Goal: Check status: Check status

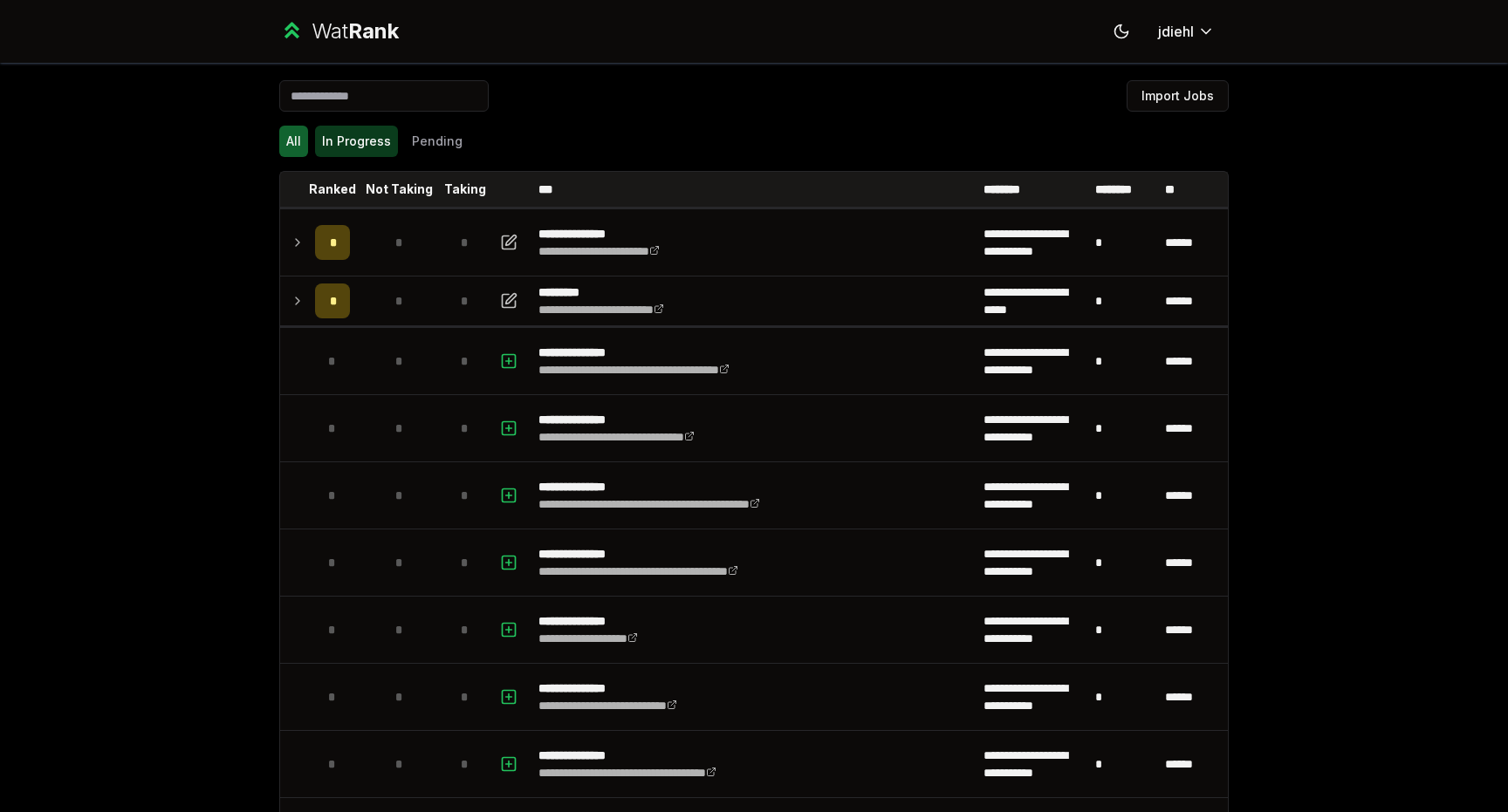
click at [383, 139] on button "In Progress" at bounding box center [356, 141] width 83 height 32
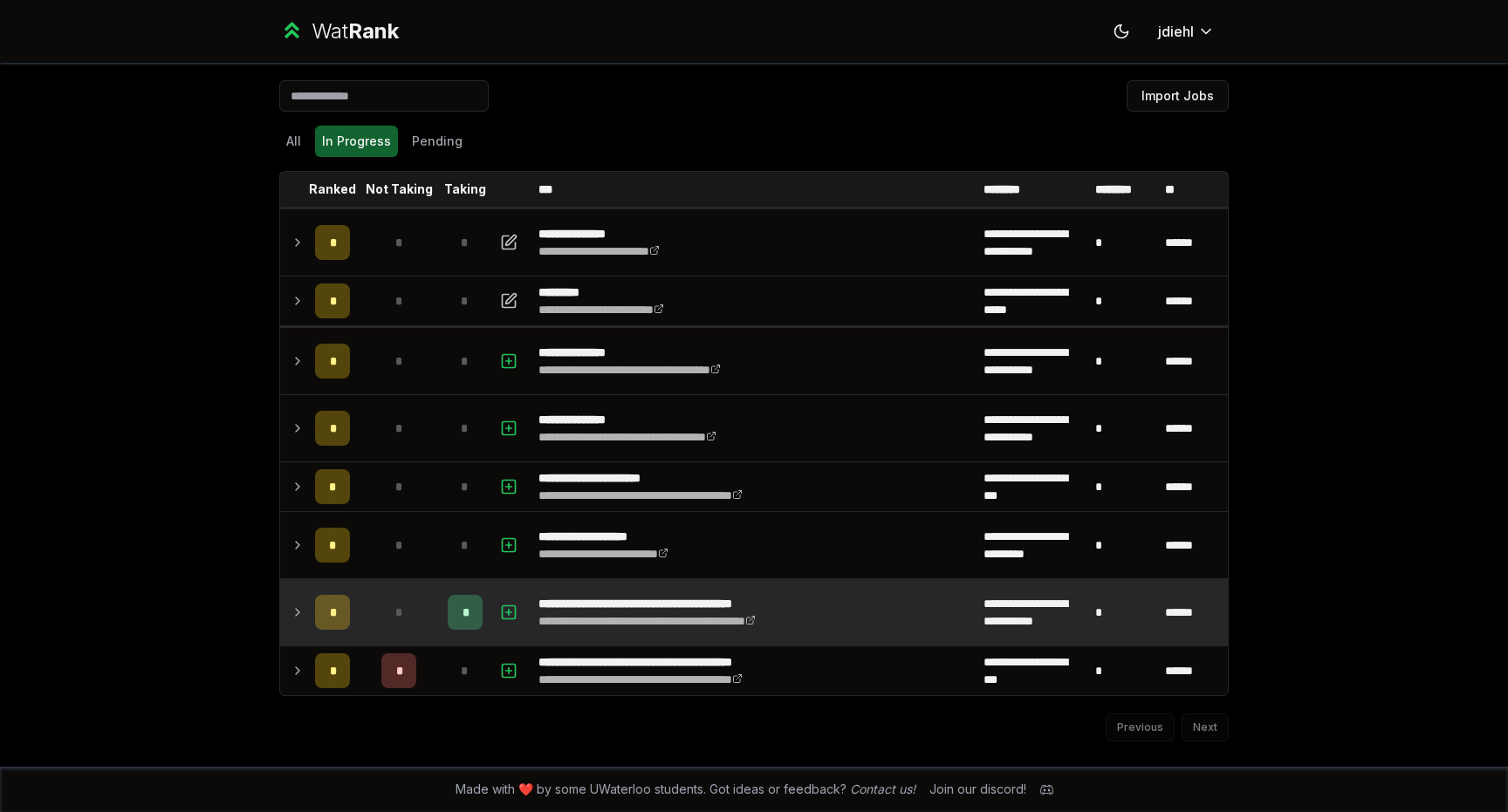
click at [312, 614] on td "*" at bounding box center [332, 612] width 49 height 66
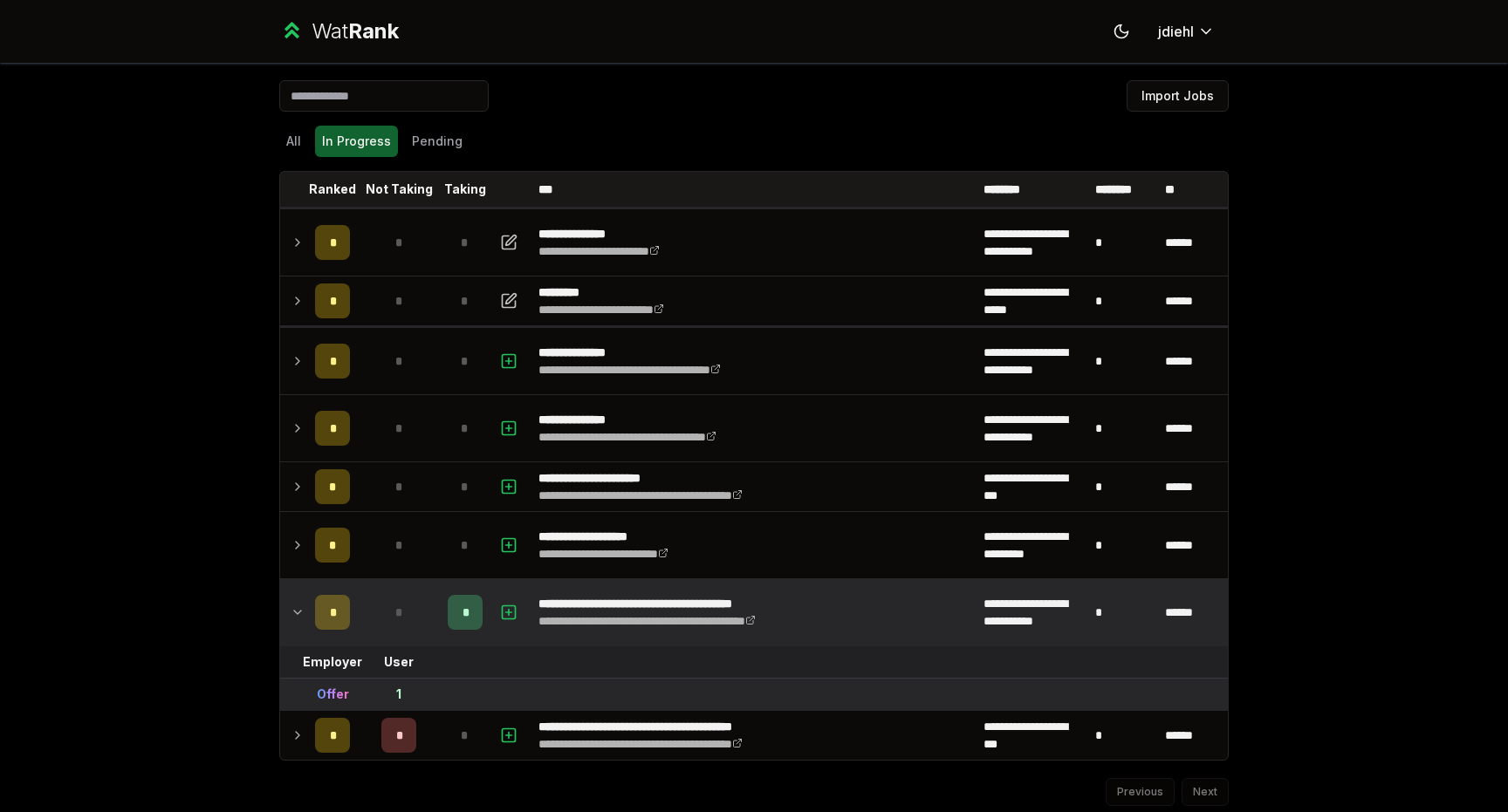
click at [304, 611] on icon at bounding box center [297, 612] width 14 height 21
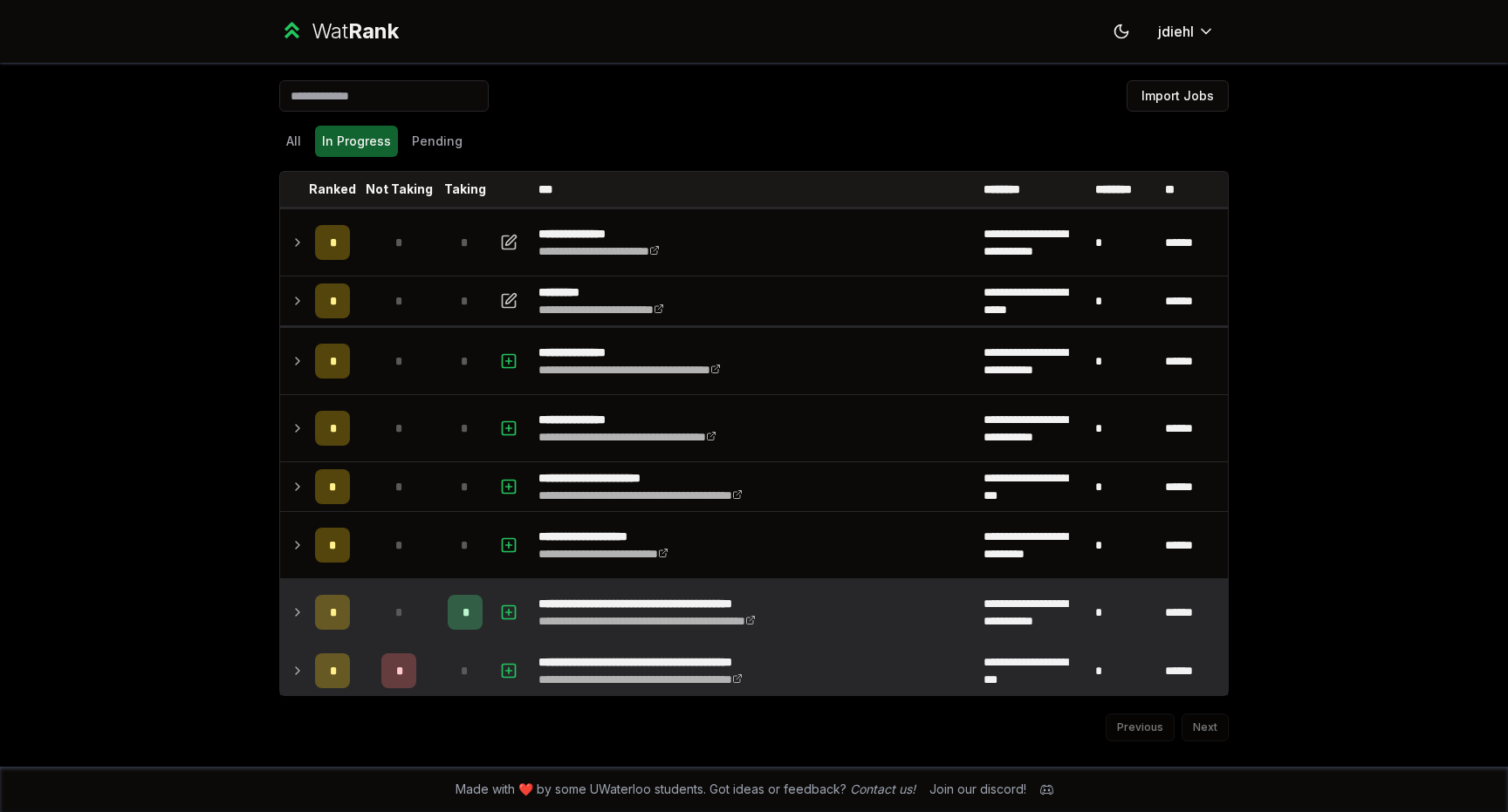
click at [304, 677] on icon at bounding box center [297, 670] width 14 height 21
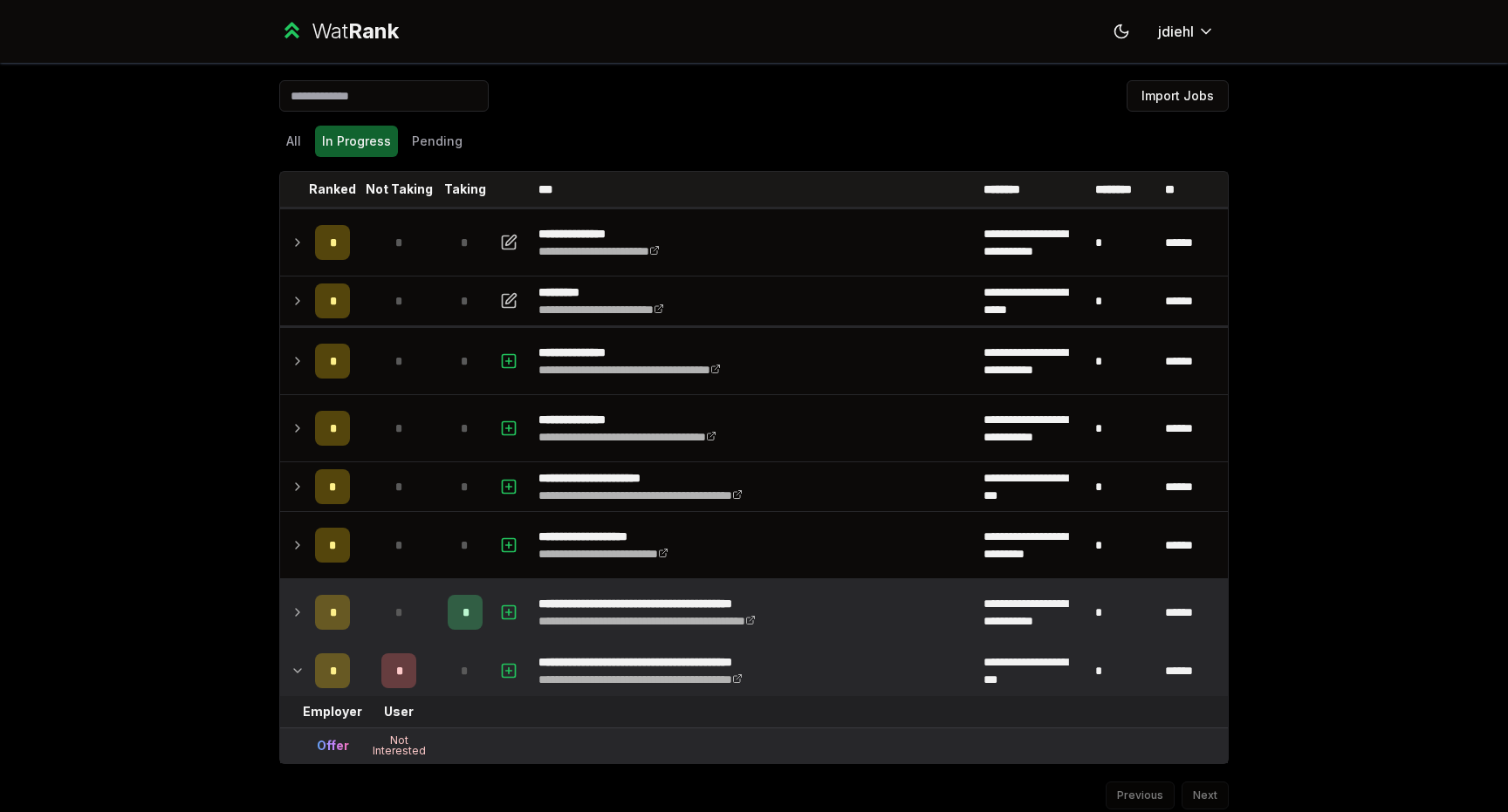
click at [303, 676] on icon at bounding box center [297, 670] width 14 height 21
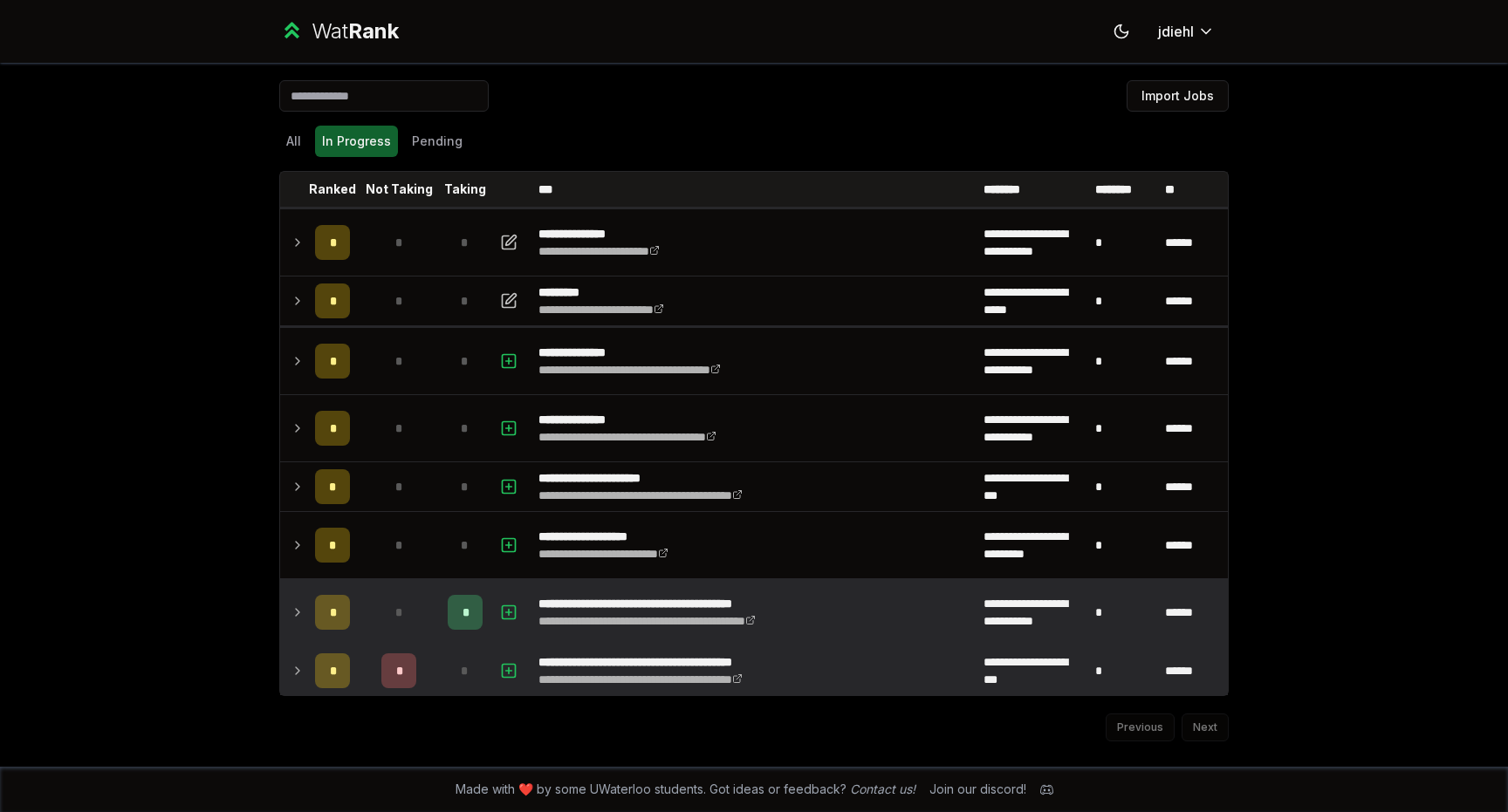
click at [303, 676] on icon at bounding box center [297, 670] width 14 height 21
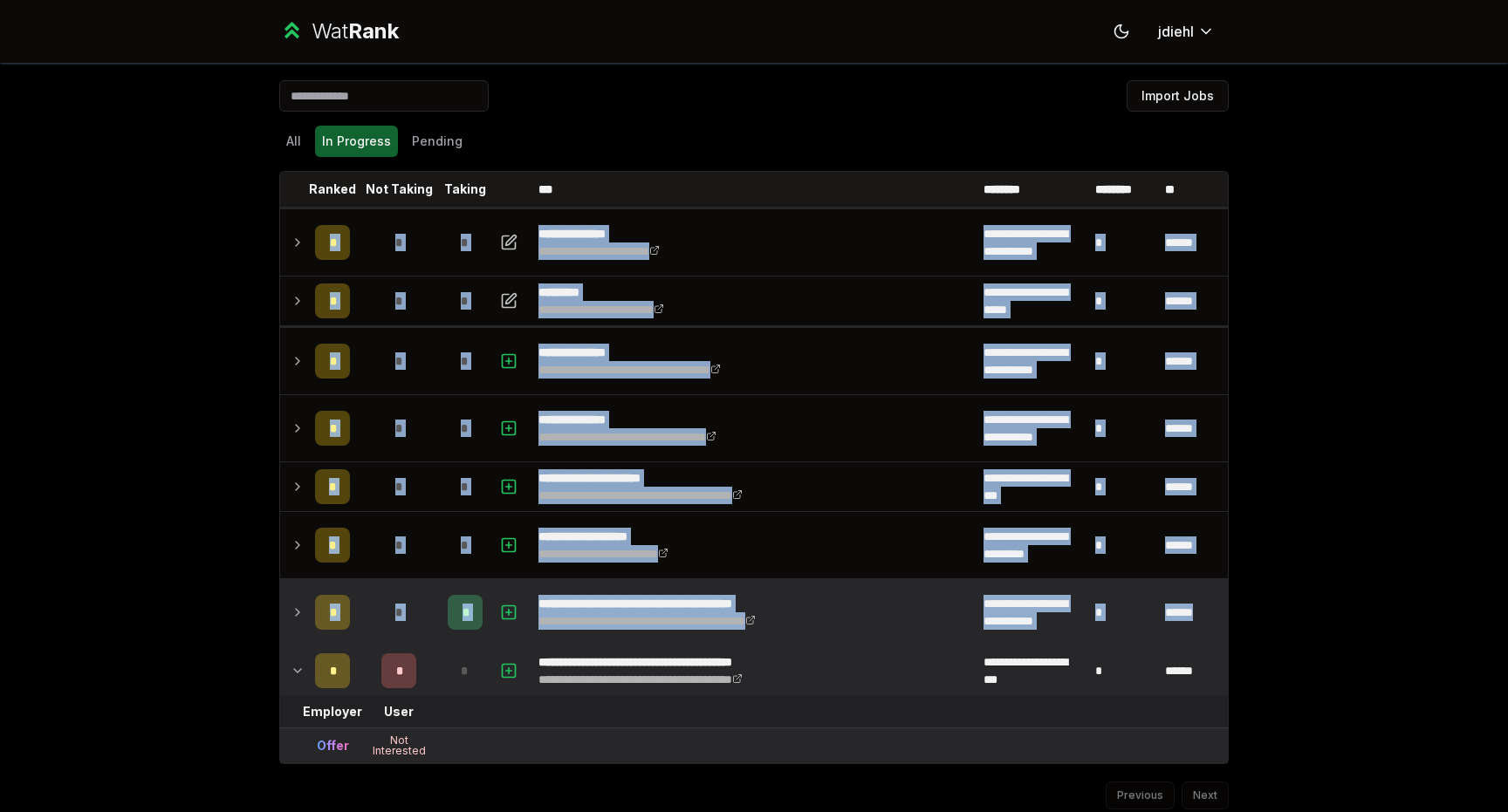
drag, startPoint x: 303, startPoint y: 676, endPoint x: 214, endPoint y: 662, distance: 90.1
click at [214, 662] on div "**********" at bounding box center [754, 406] width 1508 height 812
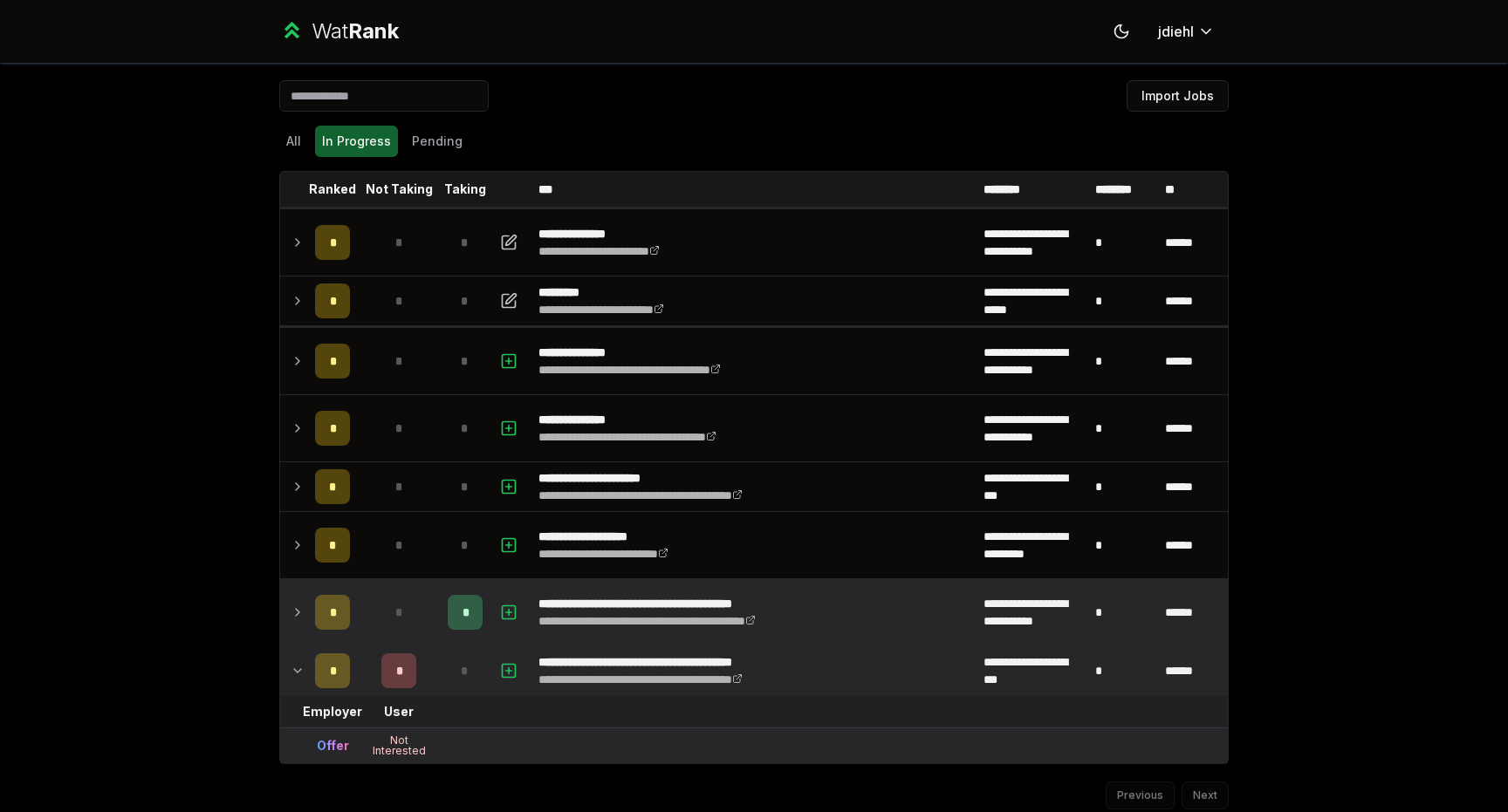
scroll to position [60, 0]
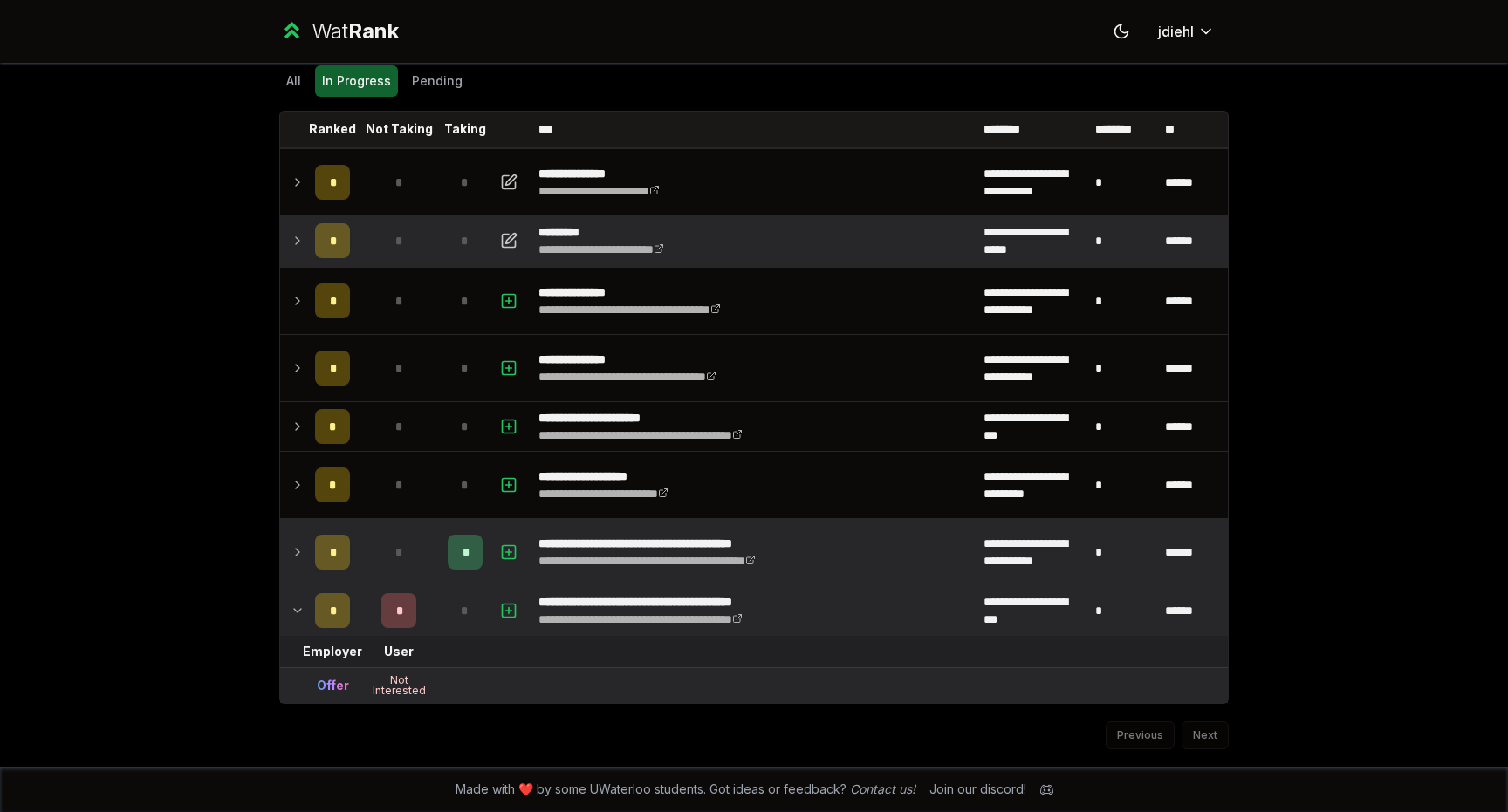
click at [290, 235] on td at bounding box center [294, 240] width 28 height 49
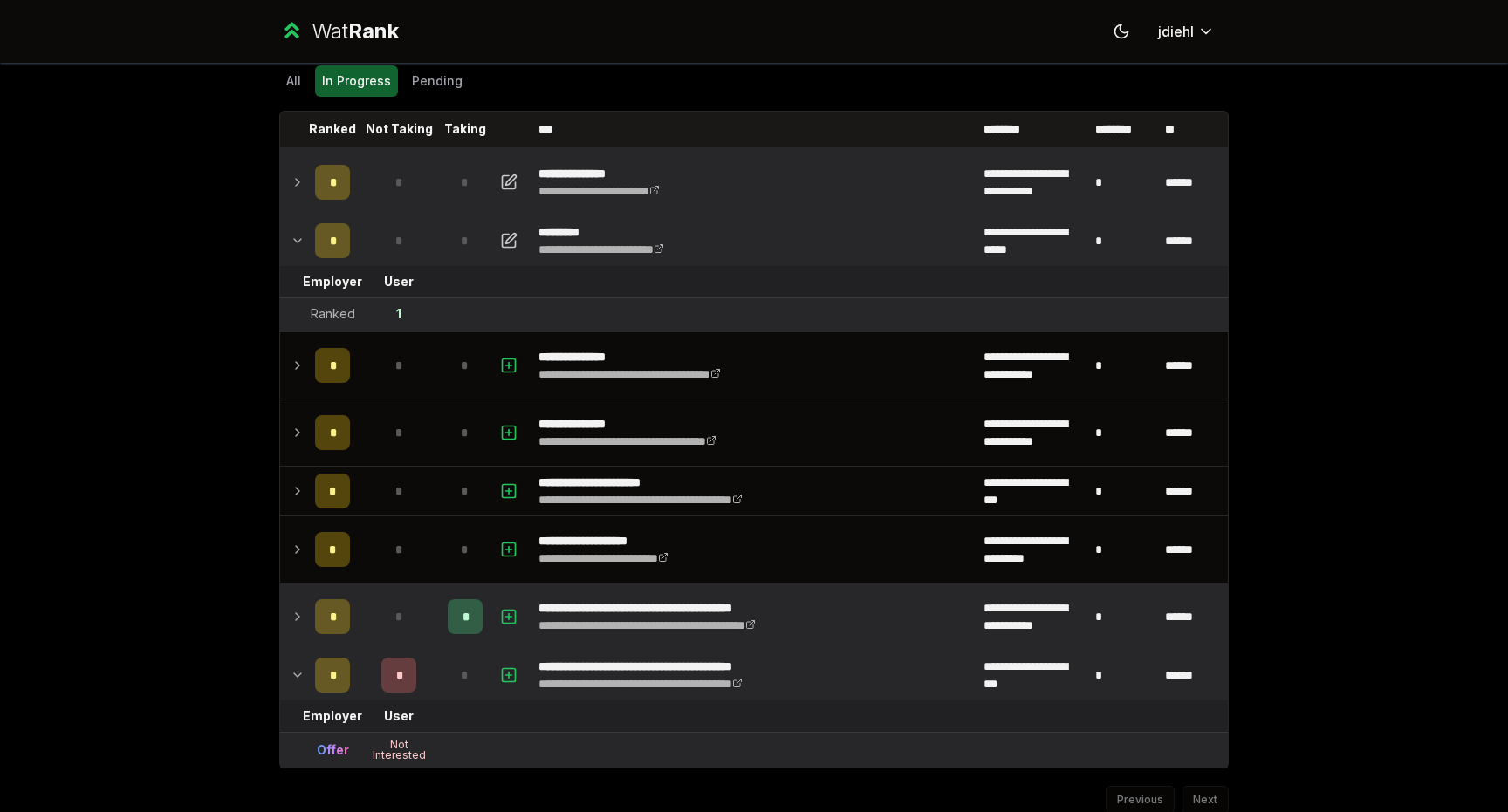
click at [301, 192] on icon at bounding box center [297, 182] width 14 height 21
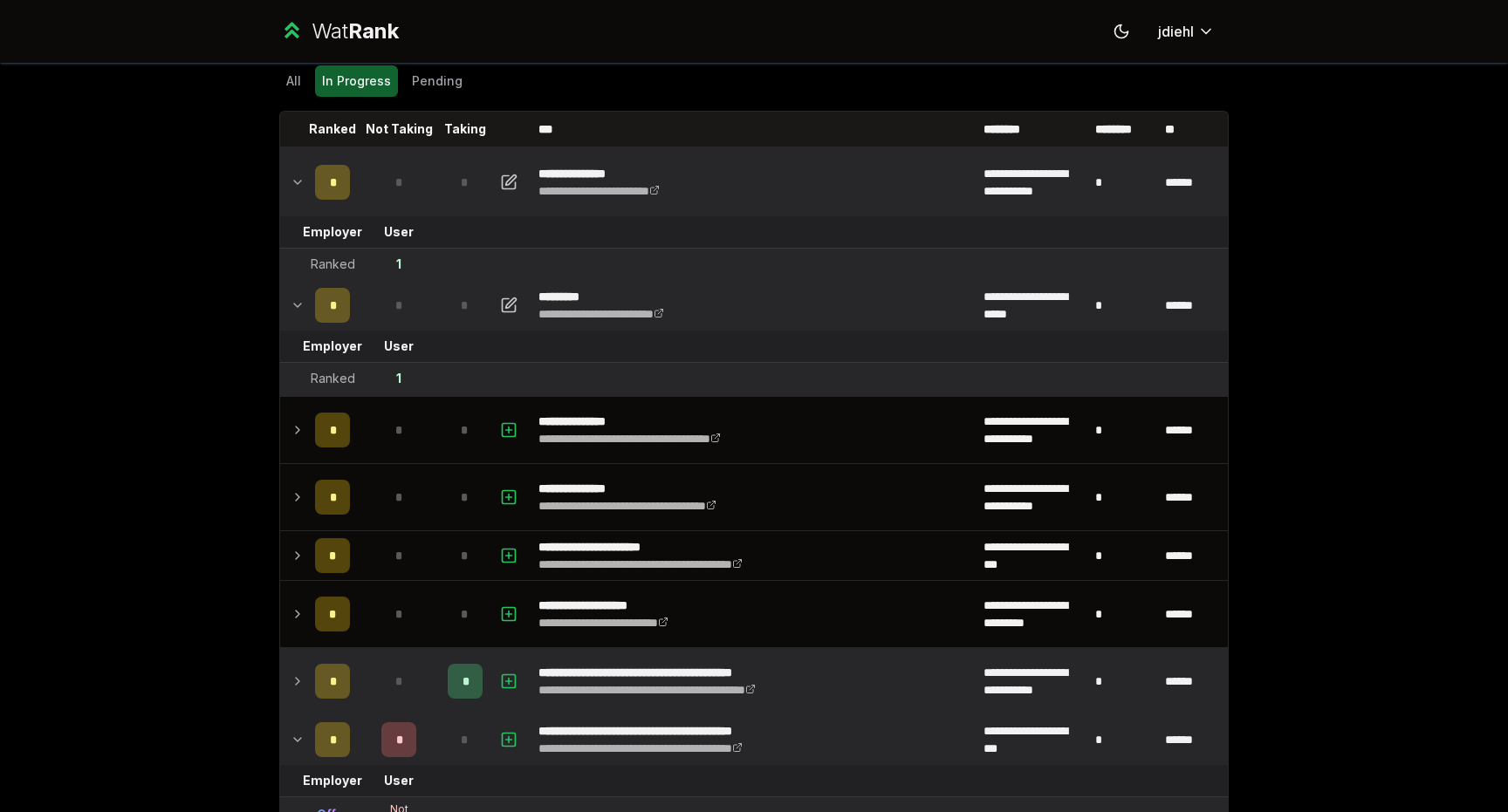
click at [300, 183] on icon at bounding box center [297, 182] width 14 height 21
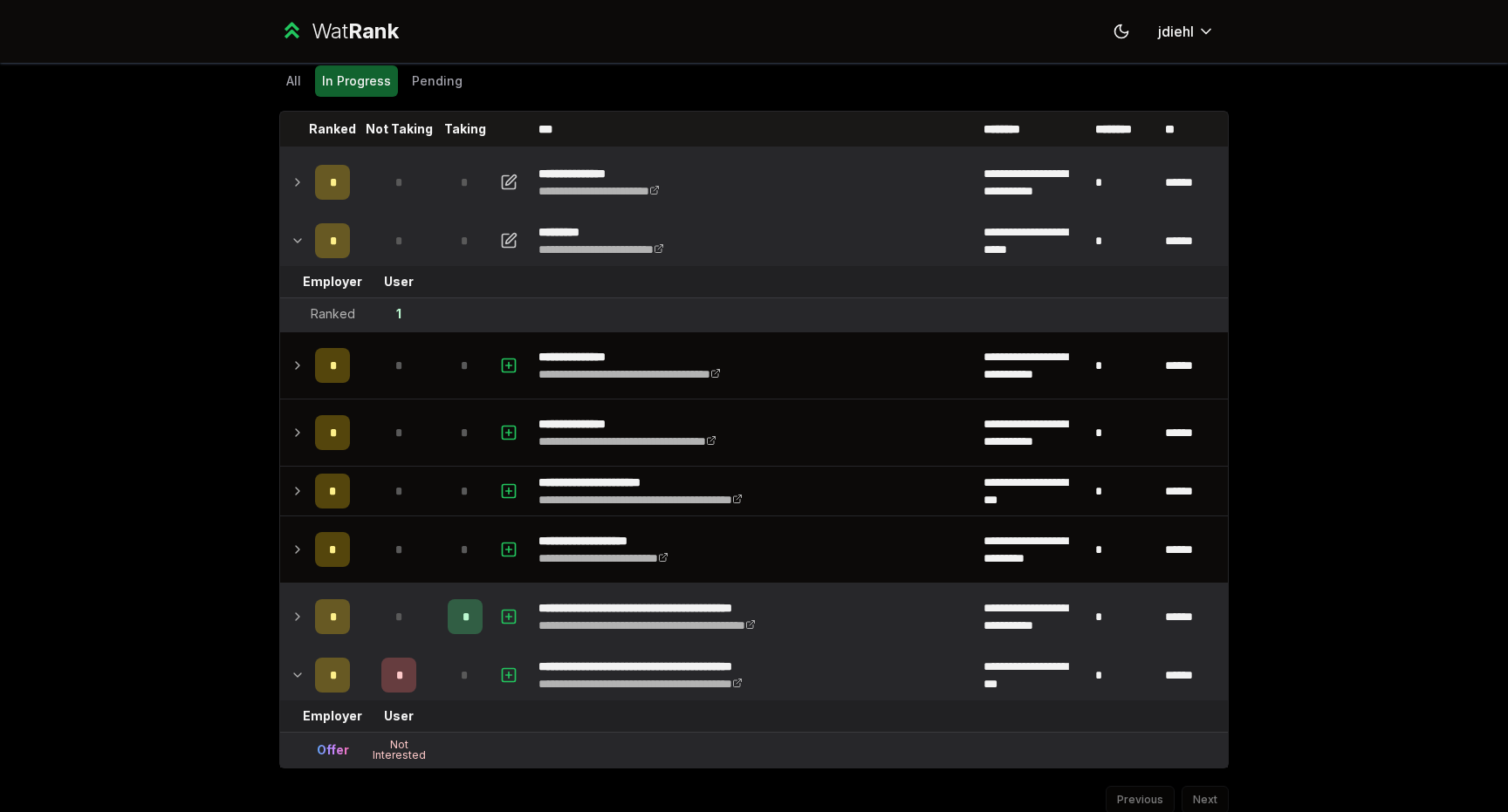
click at [300, 206] on td at bounding box center [294, 182] width 28 height 66
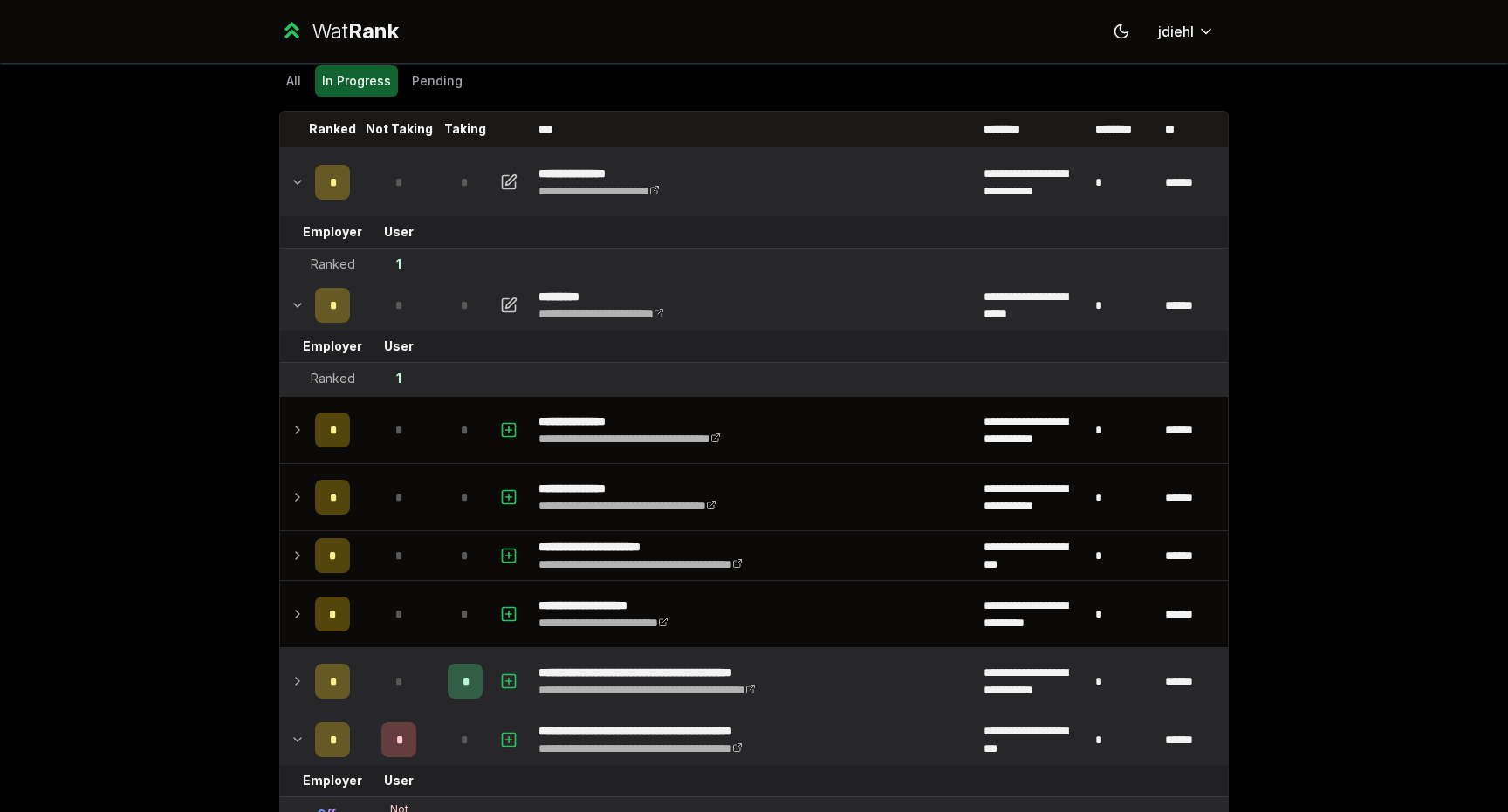
click at [301, 190] on icon at bounding box center [297, 182] width 14 height 21
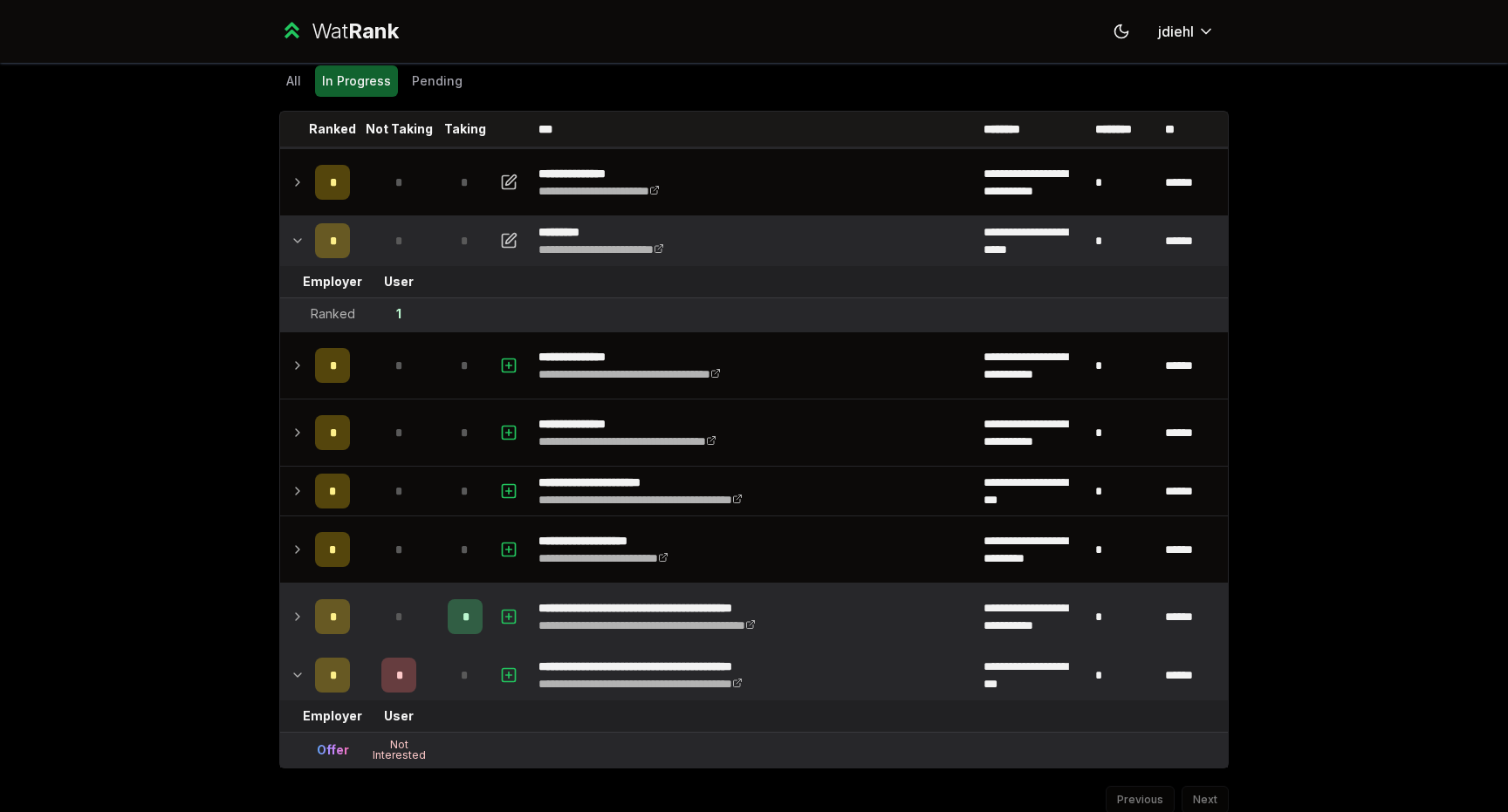
click at [301, 226] on td at bounding box center [294, 240] width 28 height 49
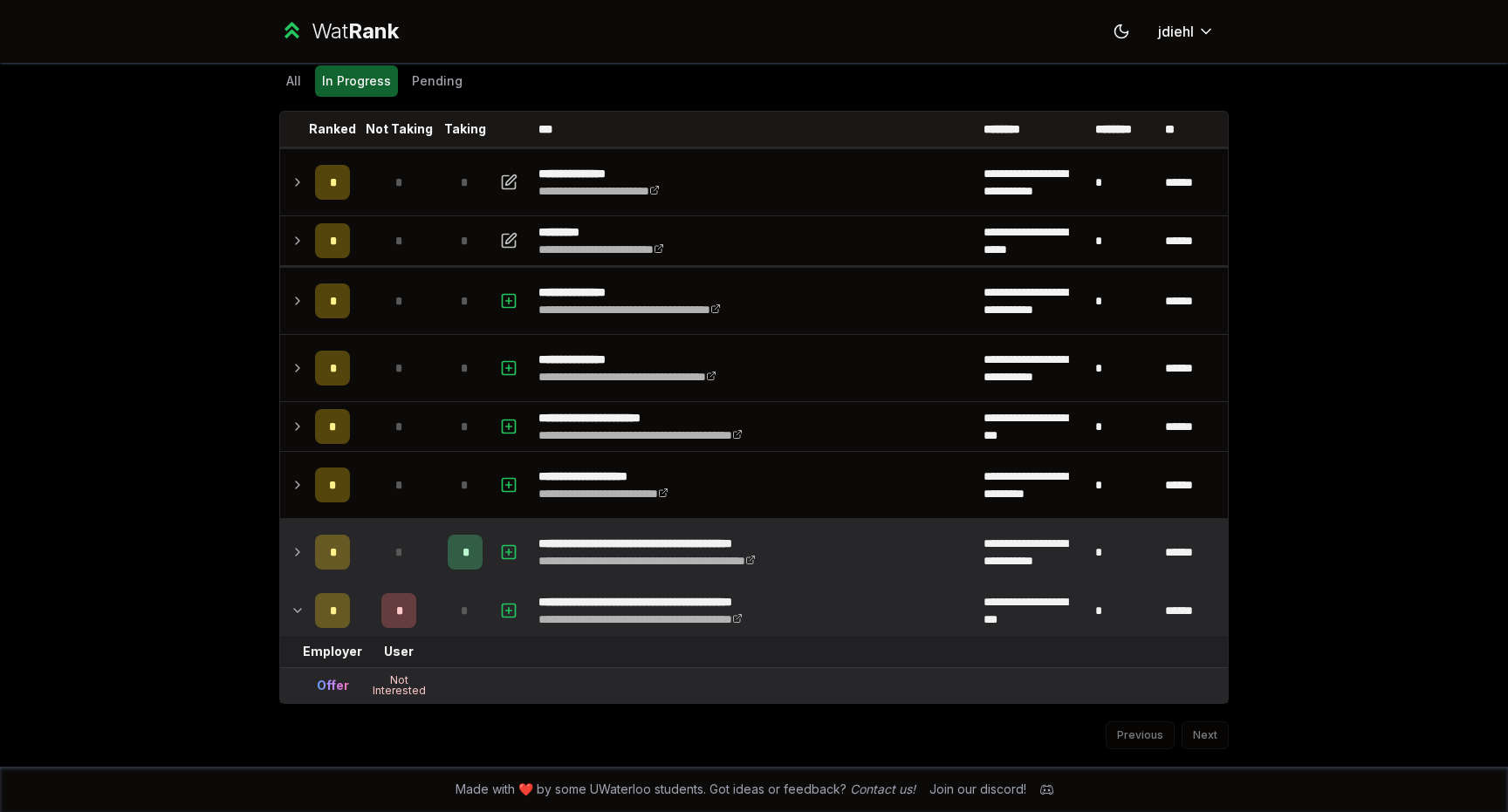
click at [234, 268] on div "**********" at bounding box center [754, 406] width 1508 height 812
click at [310, 603] on td "*" at bounding box center [332, 610] width 49 height 49
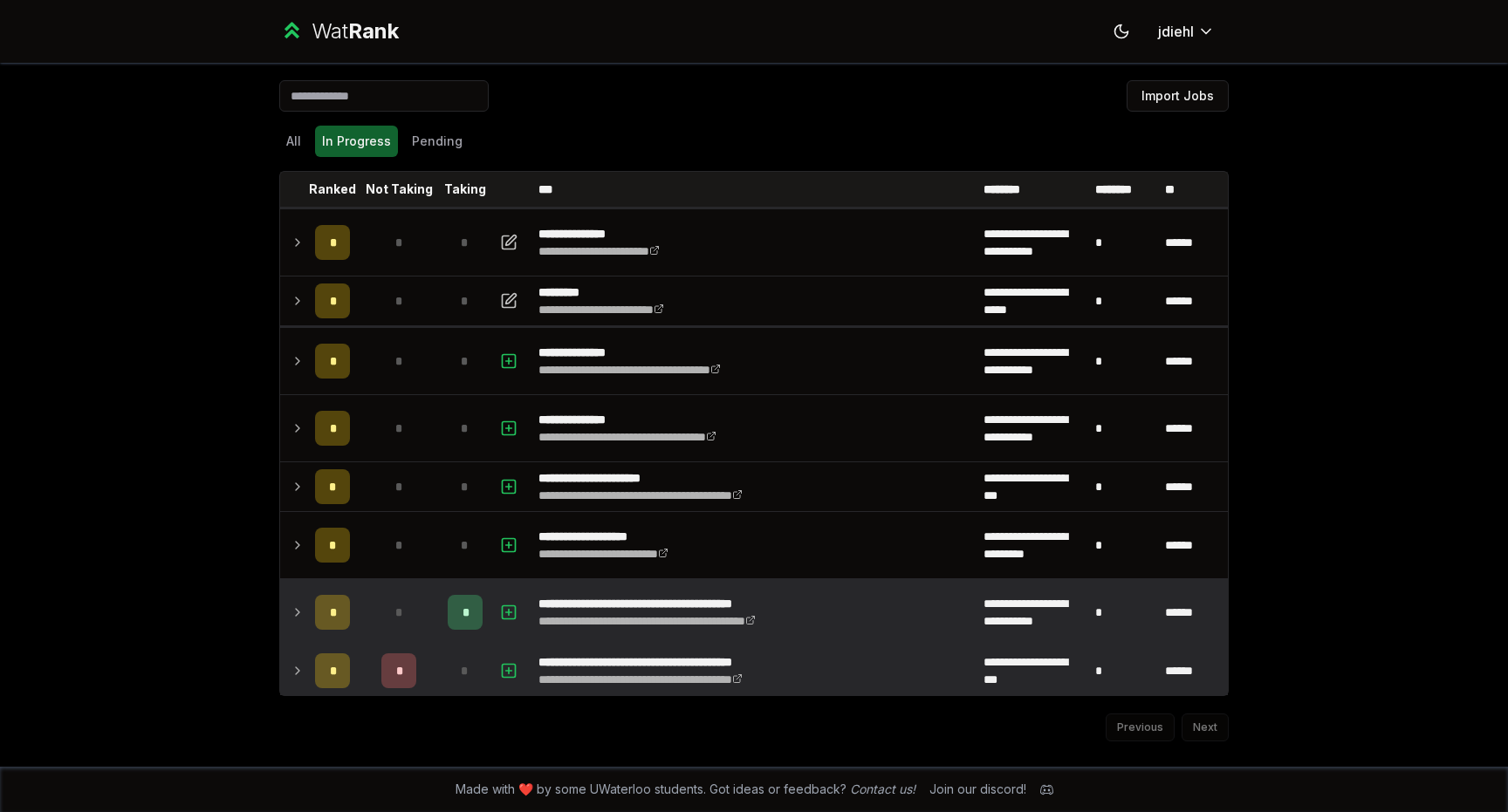
scroll to position [0, 0]
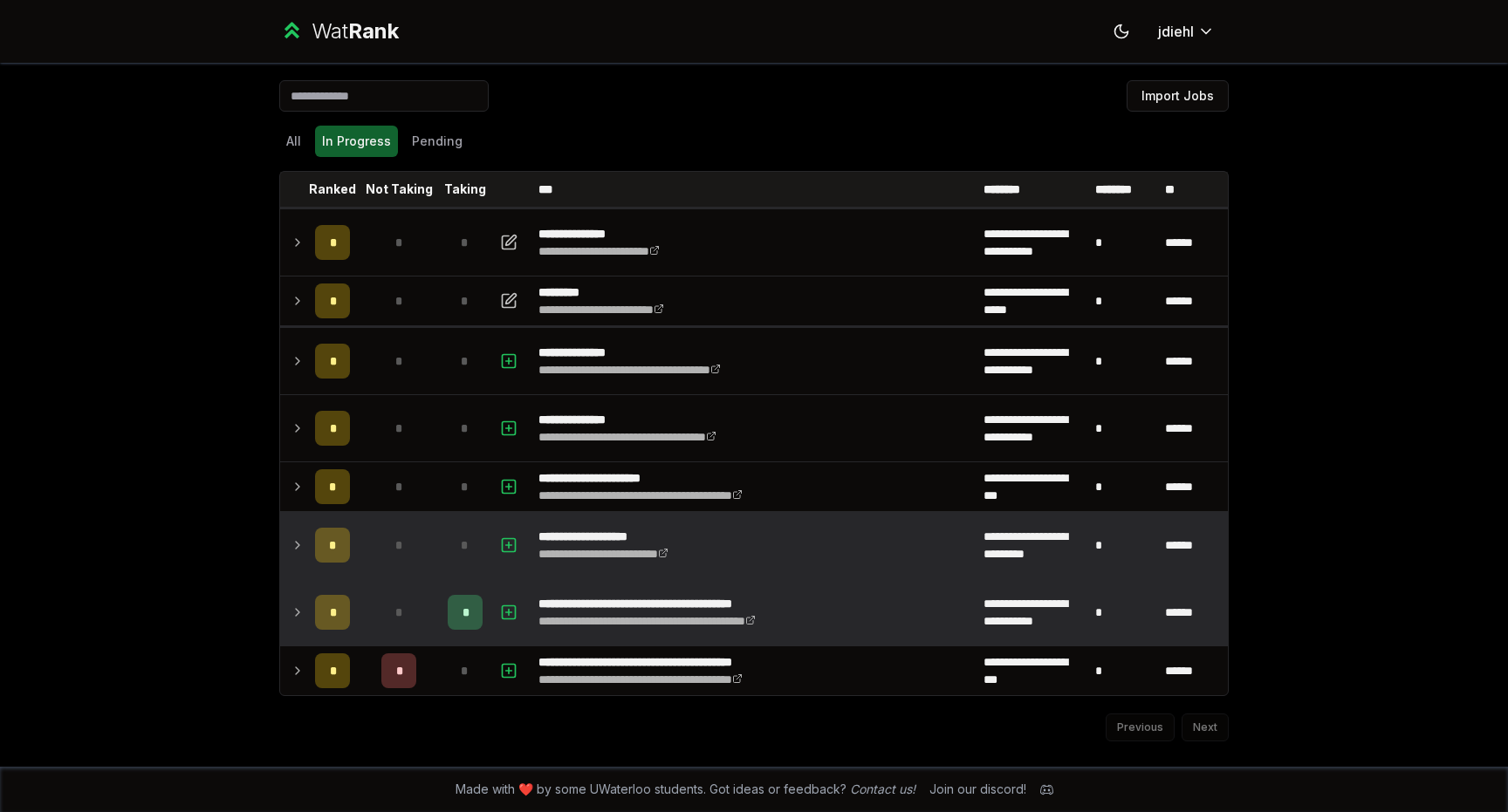
click at [302, 572] on td at bounding box center [294, 545] width 28 height 66
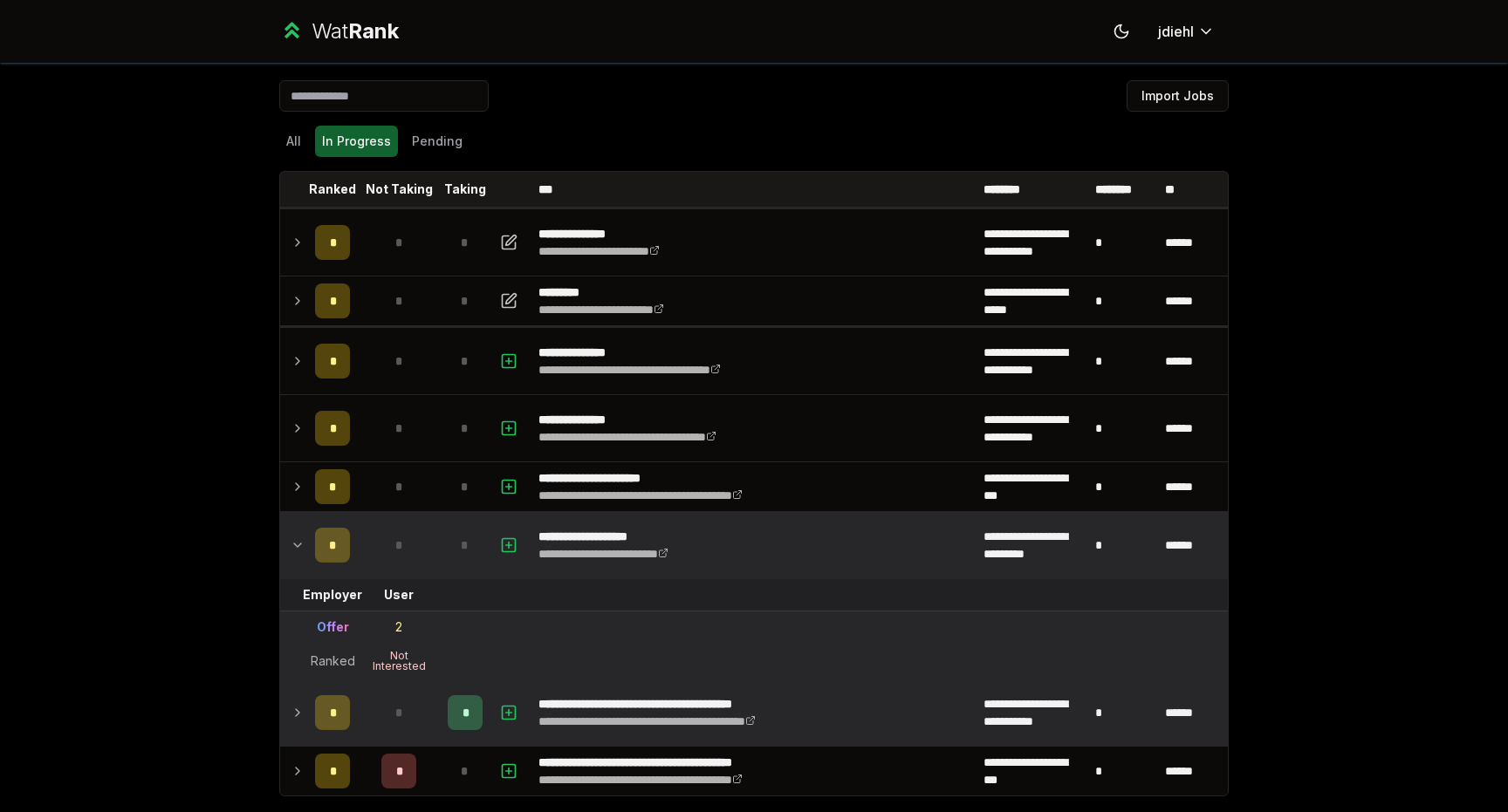
click at [300, 562] on td at bounding box center [294, 545] width 28 height 66
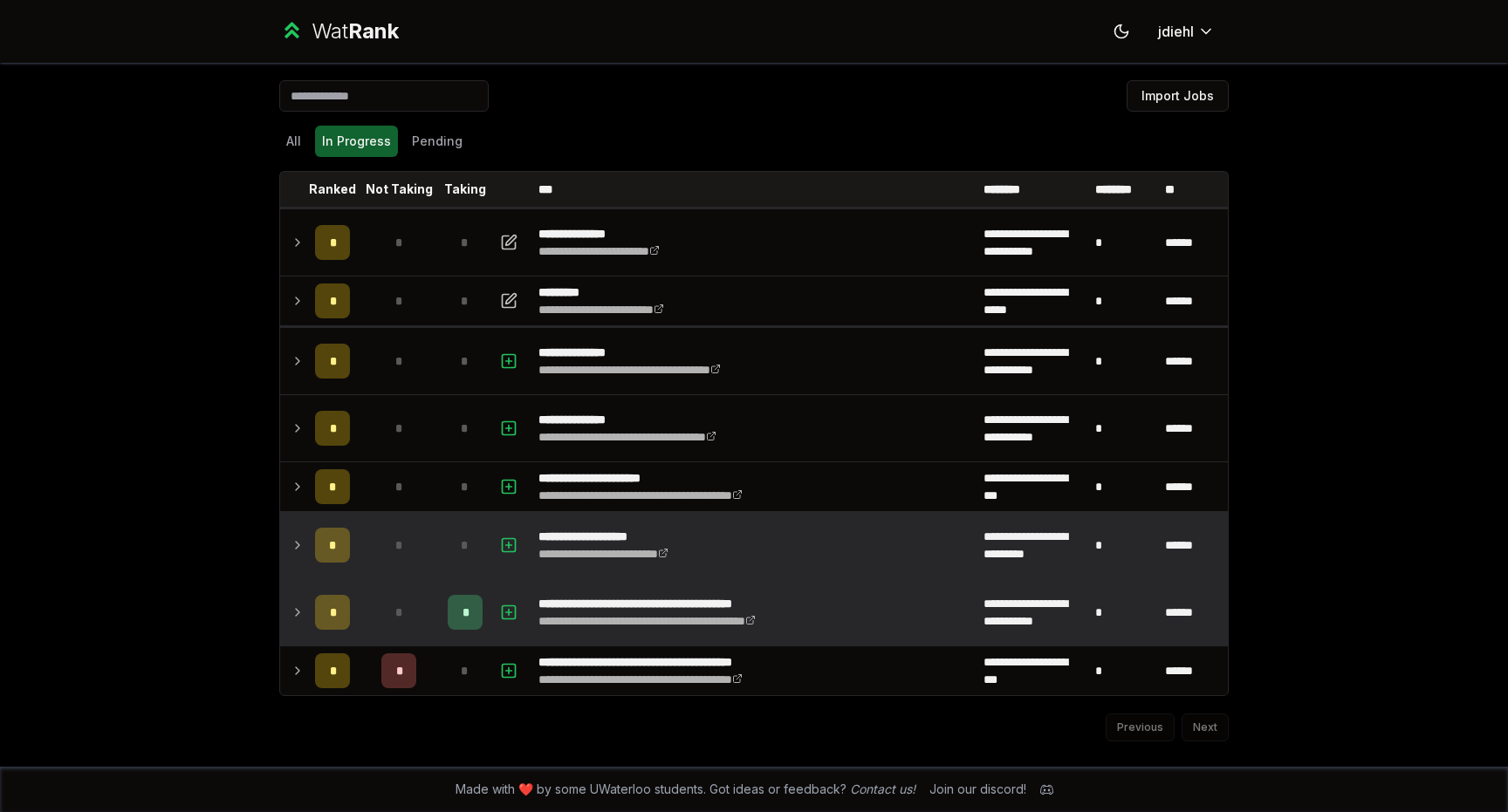
click at [301, 545] on icon at bounding box center [297, 545] width 14 height 21
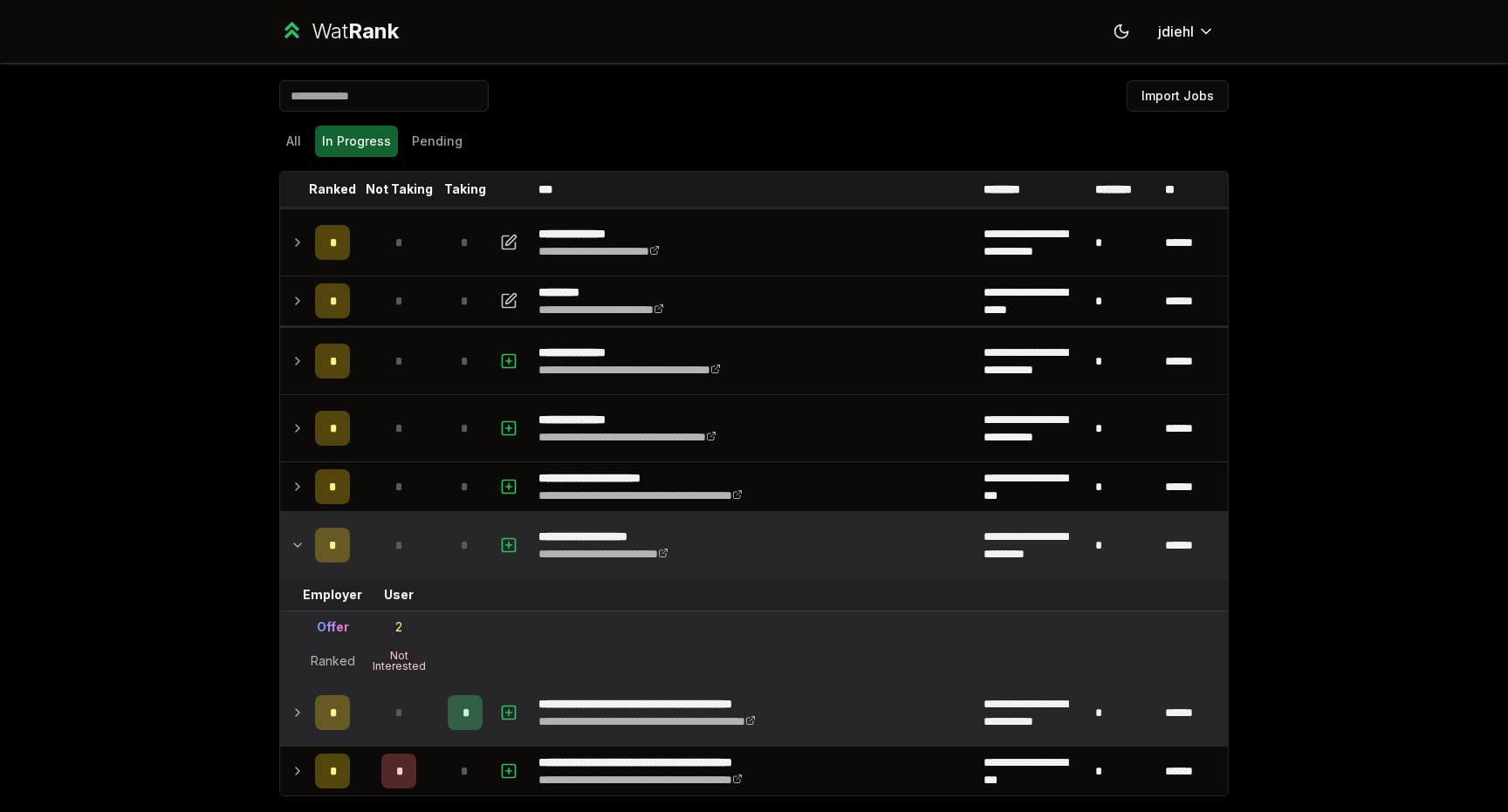
click at [301, 535] on icon at bounding box center [297, 545] width 14 height 21
